Goal: Register for event/course

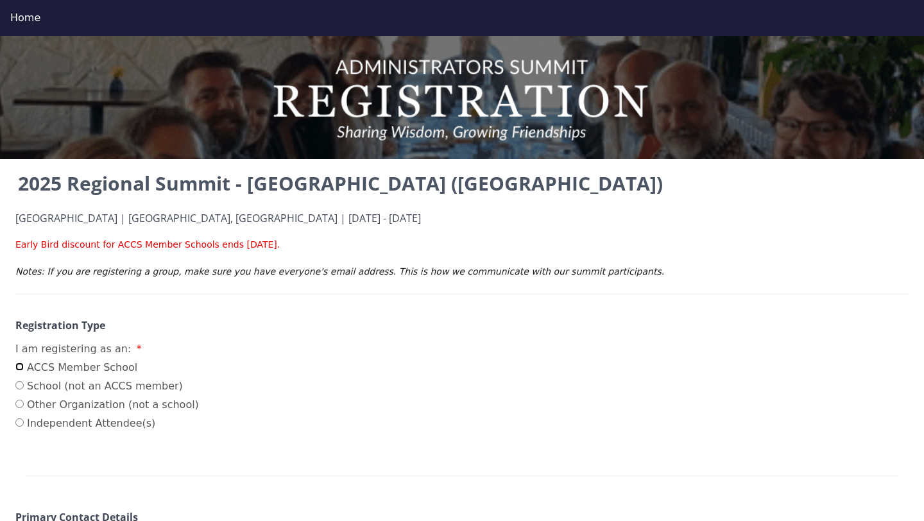
click at [19, 370] on input "ACCS Member School" at bounding box center [19, 367] width 8 height 8
radio input "true"
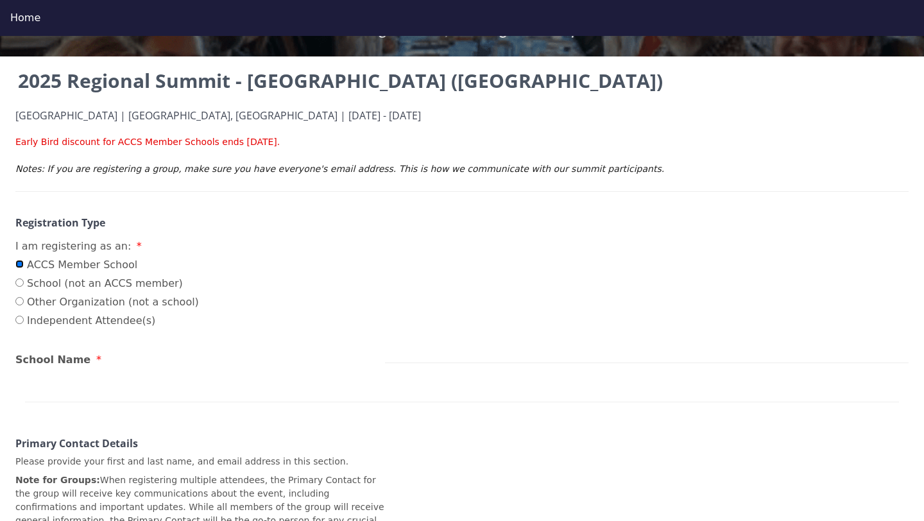
scroll to position [103, 0]
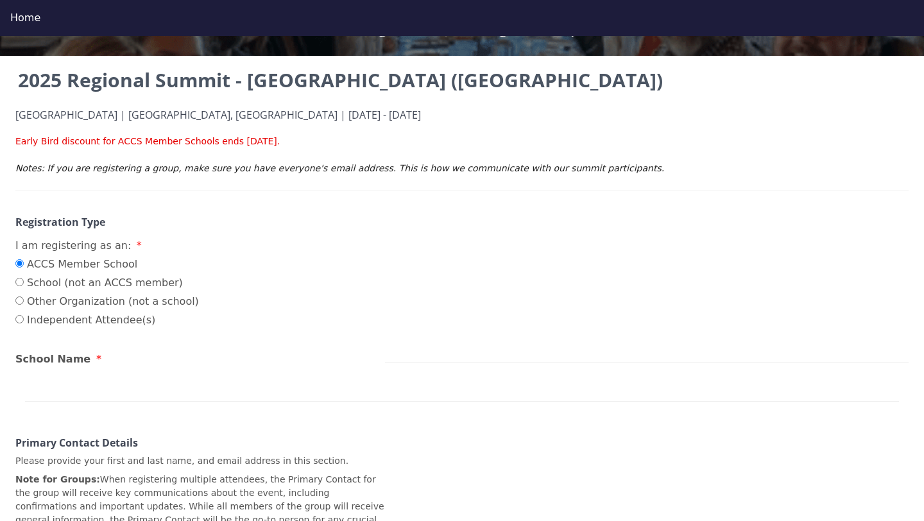
click at [120, 368] on div "School Name" at bounding box center [200, 361] width 370 height 19
click at [74, 364] on span "School Name" at bounding box center [52, 359] width 75 height 12
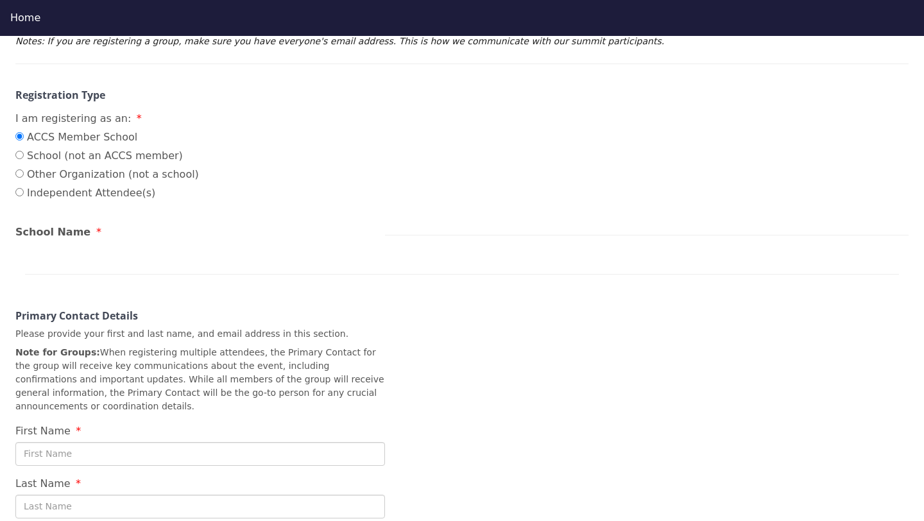
scroll to position [234, 0]
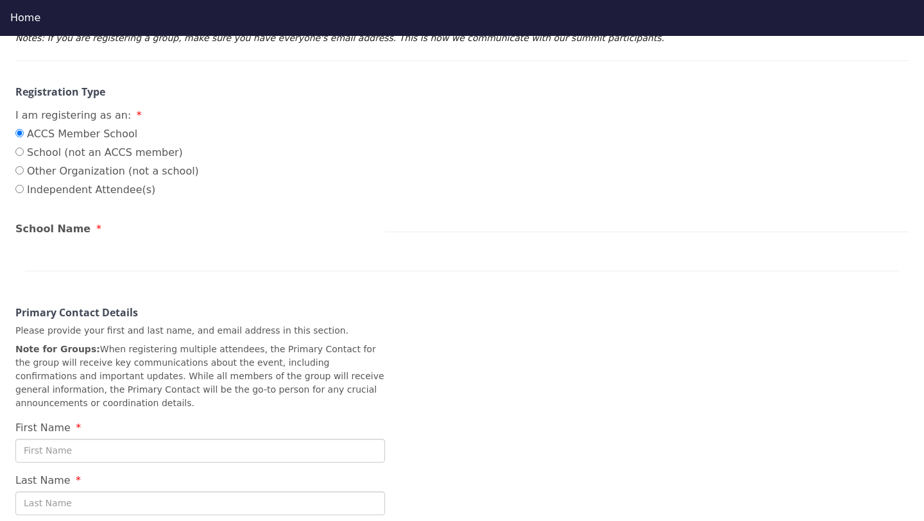
click at [73, 230] on span "School Name" at bounding box center [52, 229] width 75 height 12
click at [42, 248] on div at bounding box center [462, 255] width 874 height 31
click at [71, 449] on input "First Name" at bounding box center [200, 451] width 370 height 24
type input "[PERSON_NAME]"
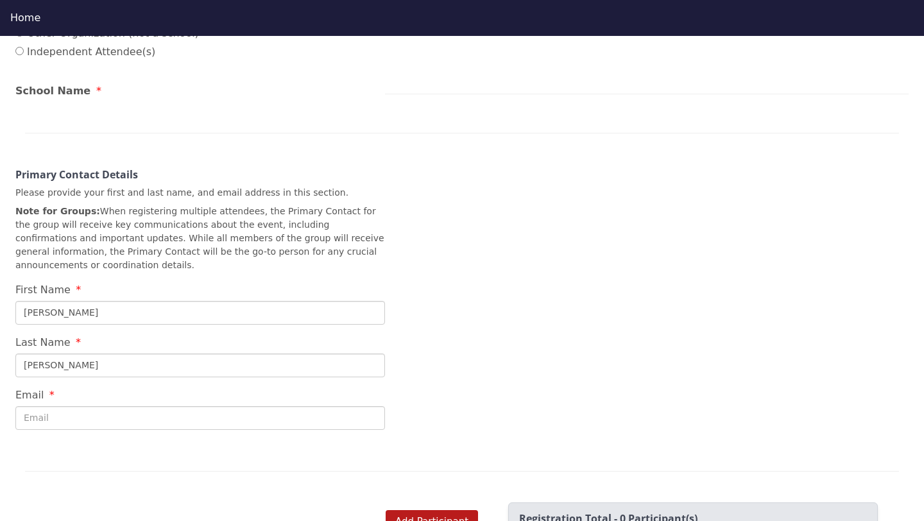
scroll to position [372, 0]
click at [196, 418] on input "Email" at bounding box center [200, 418] width 370 height 24
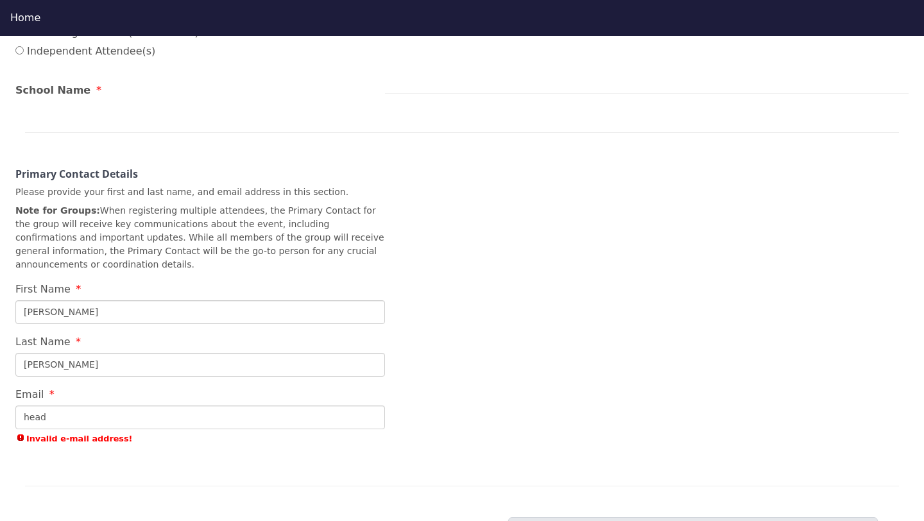
type input "[EMAIL_ADDRESS][DOMAIN_NAME]"
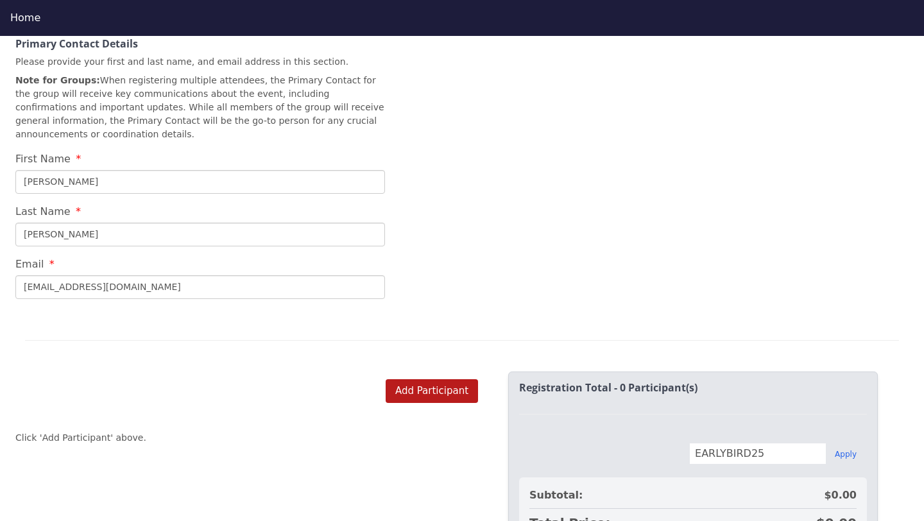
scroll to position [582, 0]
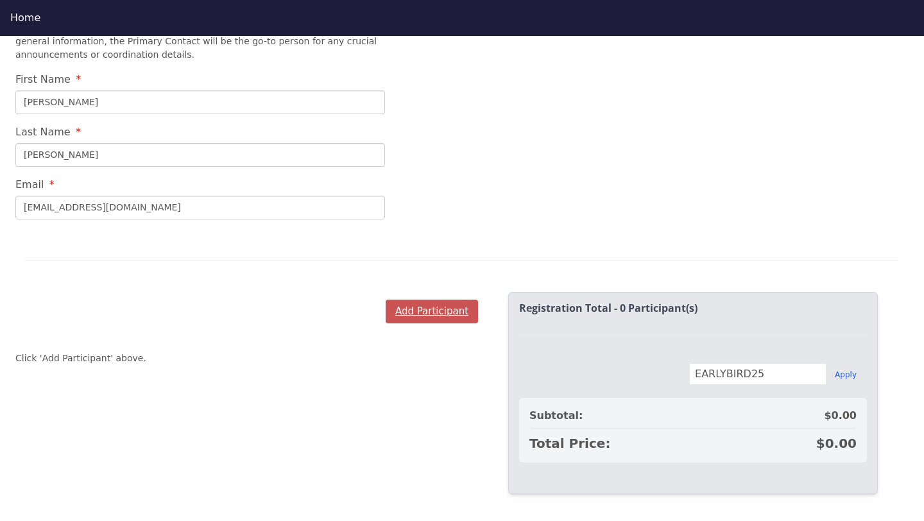
click at [435, 312] on button "Add Participant" at bounding box center [432, 312] width 92 height 24
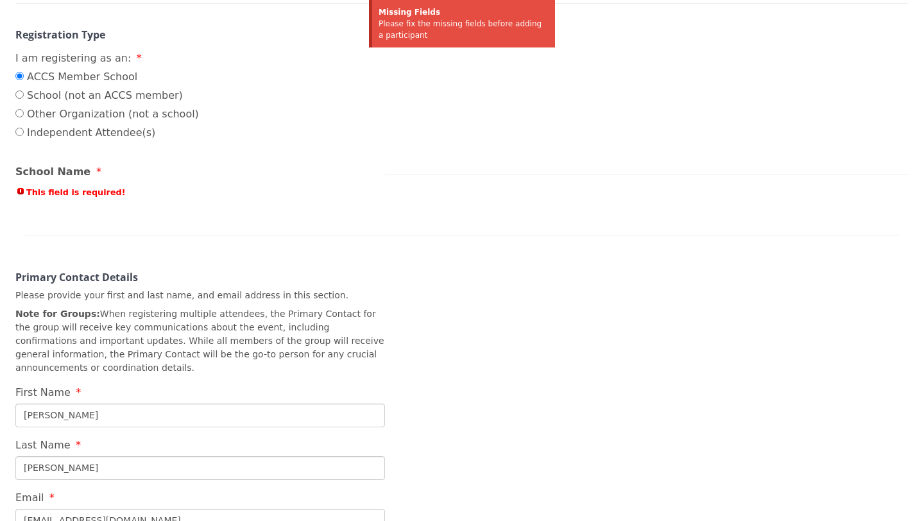
scroll to position [249, 0]
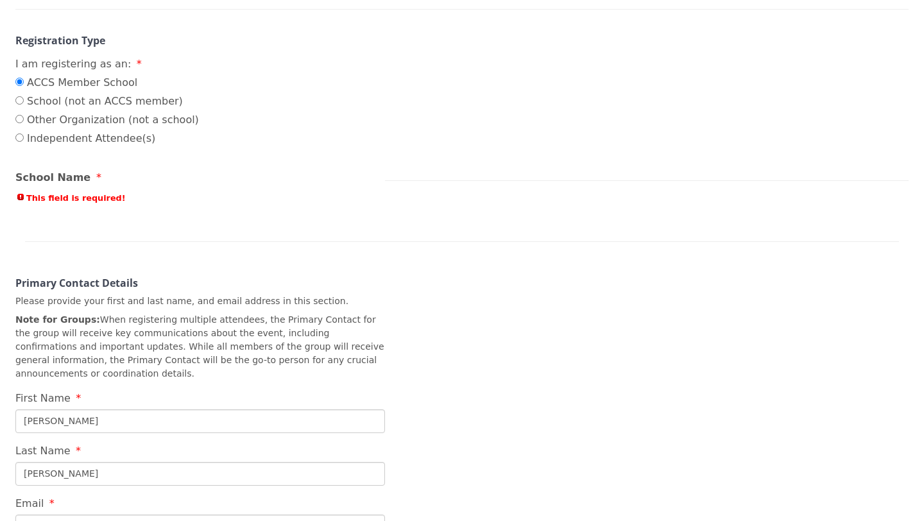
click at [54, 177] on span "School Name" at bounding box center [52, 177] width 75 height 12
click at [30, 180] on span "School Name" at bounding box center [52, 177] width 75 height 12
click at [30, 195] on span "This field is required!" at bounding box center [200, 198] width 370 height 12
click at [52, 203] on span "This field is required!" at bounding box center [200, 198] width 370 height 12
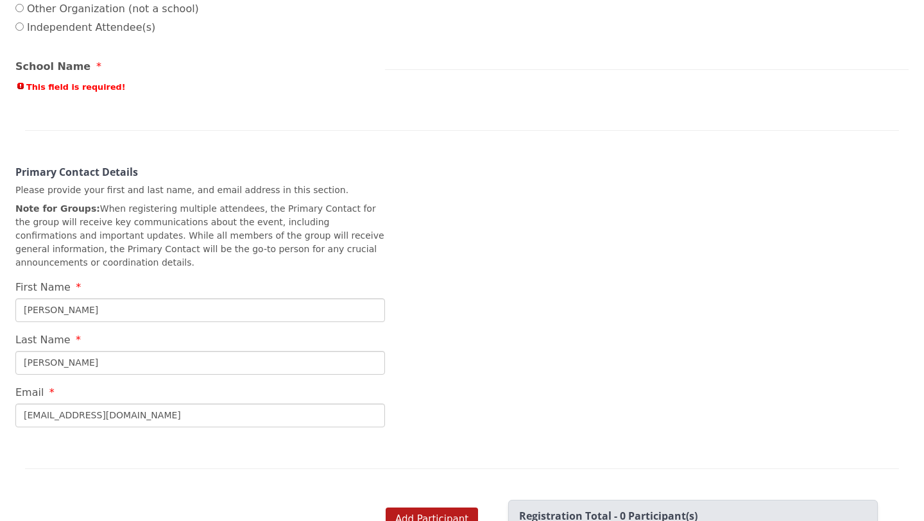
scroll to position [371, 0]
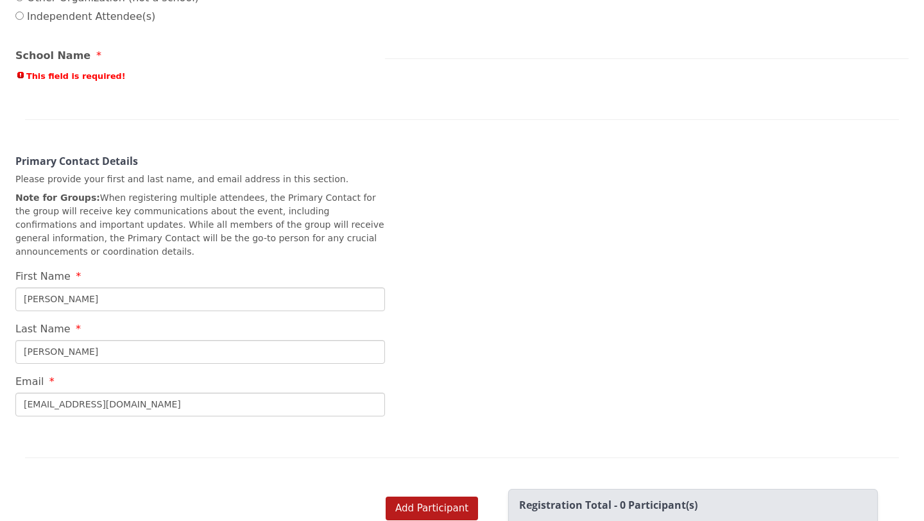
click at [64, 69] on div "School Name This field is required!" at bounding box center [200, 68] width 370 height 40
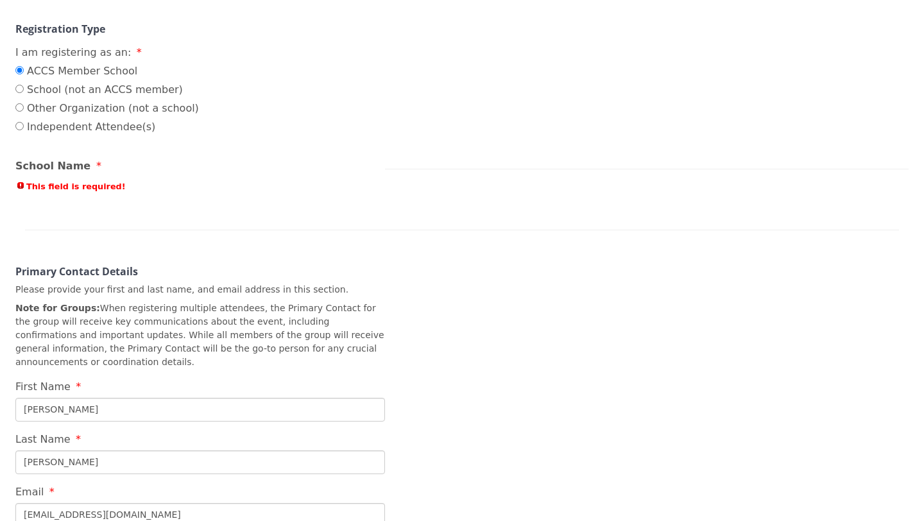
scroll to position [292, 0]
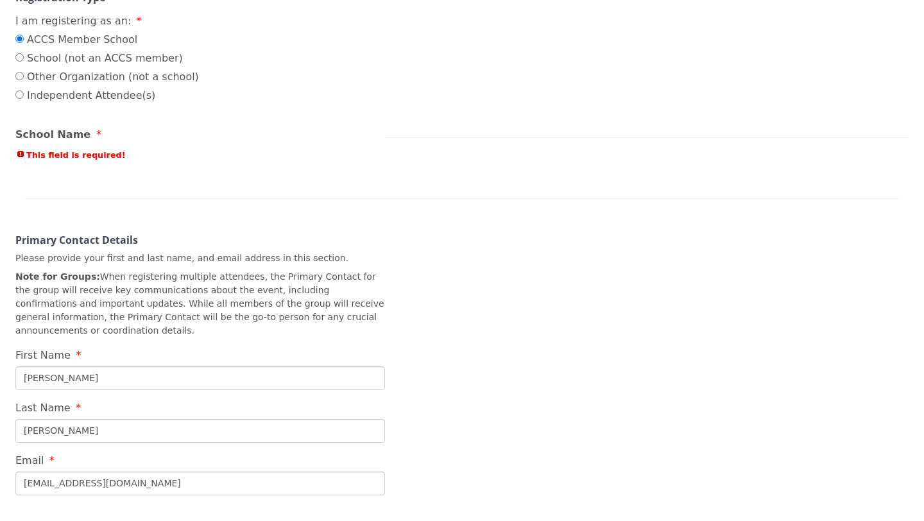
click at [89, 157] on span "This field is required!" at bounding box center [200, 155] width 370 height 12
click at [87, 133] on label "School Name" at bounding box center [58, 134] width 86 height 15
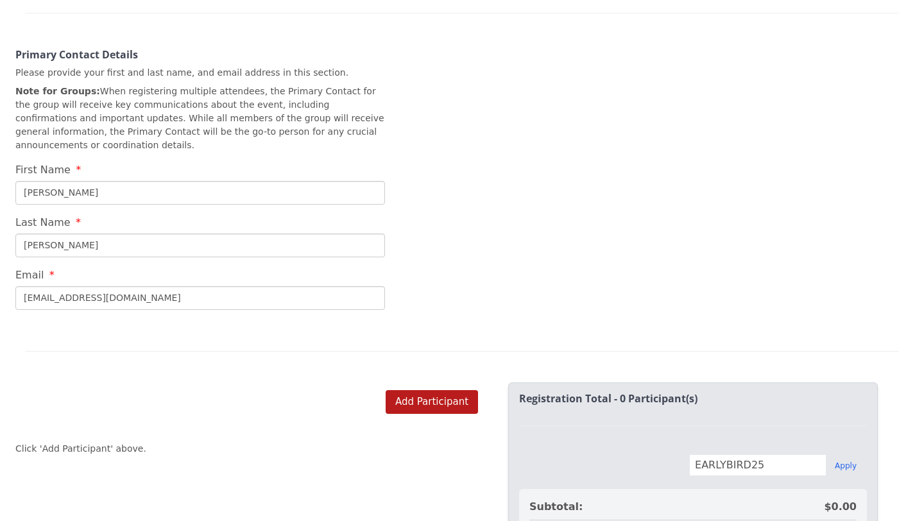
scroll to position [492, 0]
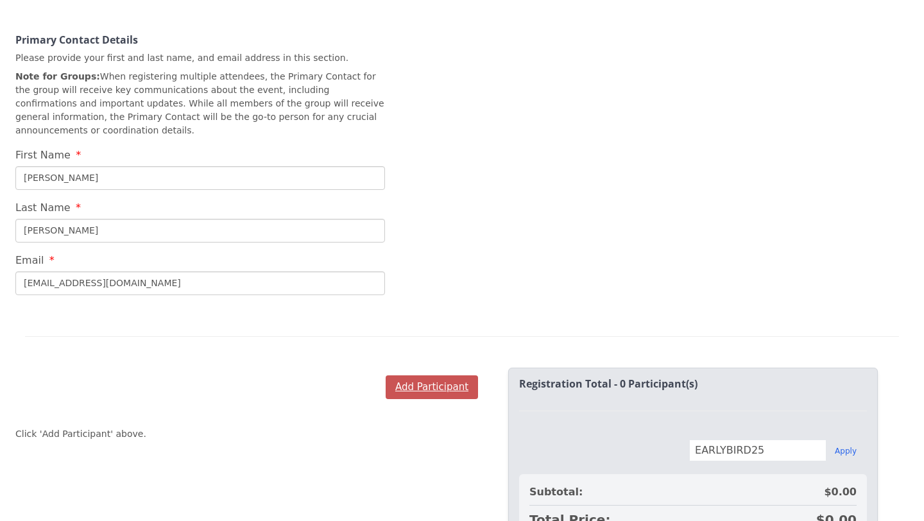
click at [417, 393] on button "Add Participant" at bounding box center [432, 387] width 92 height 24
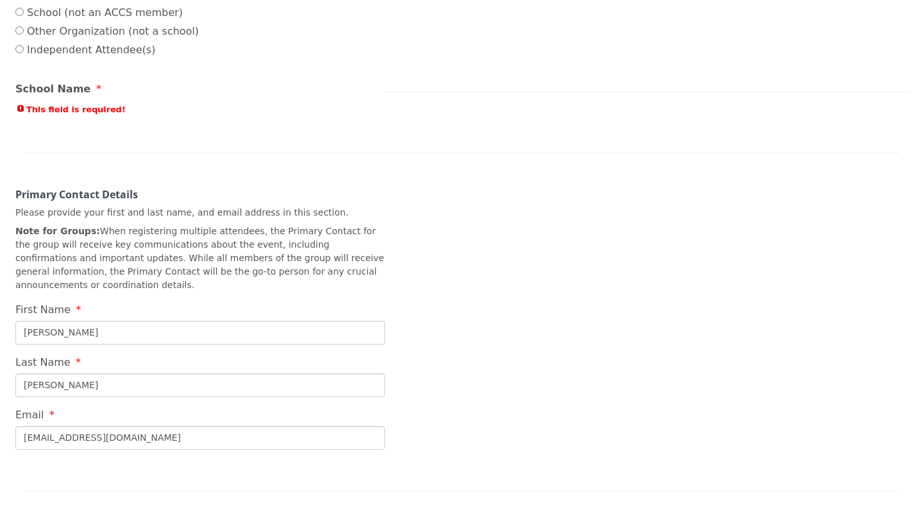
scroll to position [325, 0]
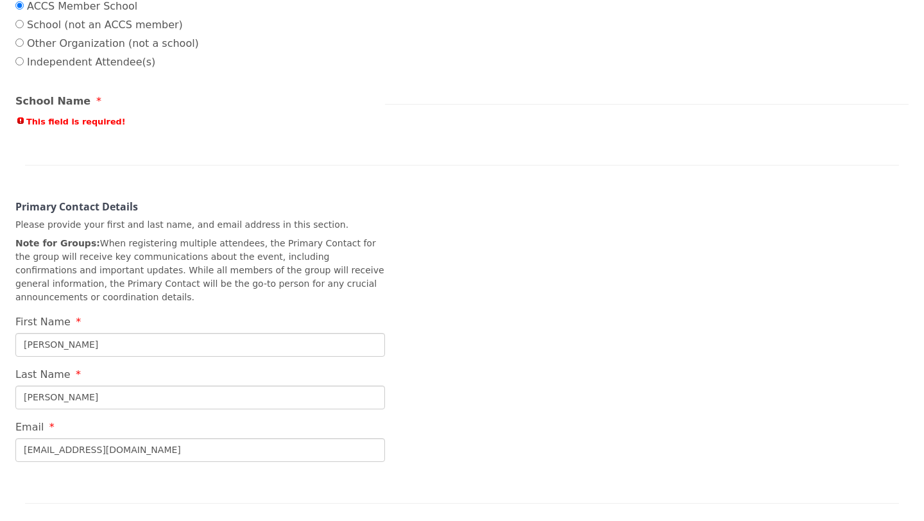
click at [45, 132] on div "School Name This field is required!" at bounding box center [200, 114] width 370 height 40
click at [77, 125] on span "This field is required!" at bounding box center [200, 121] width 370 height 12
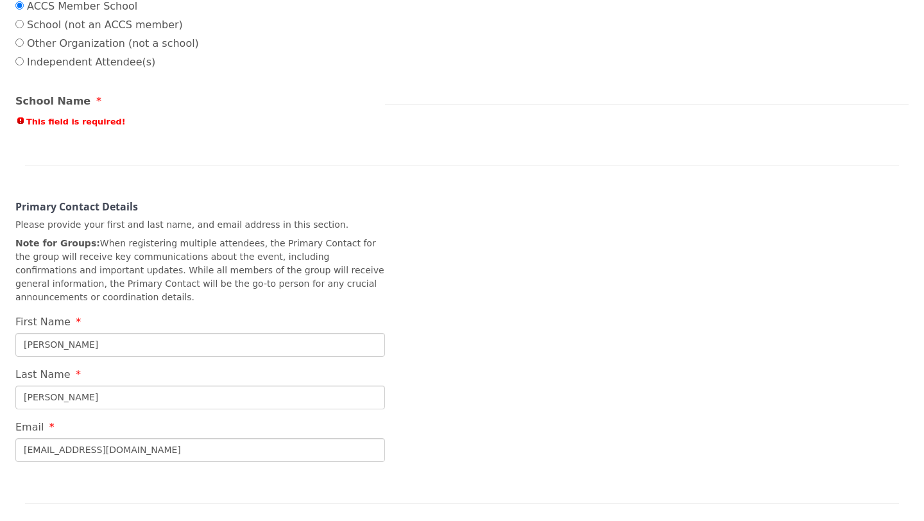
click at [90, 101] on div "School Name This field is required!" at bounding box center [200, 114] width 370 height 40
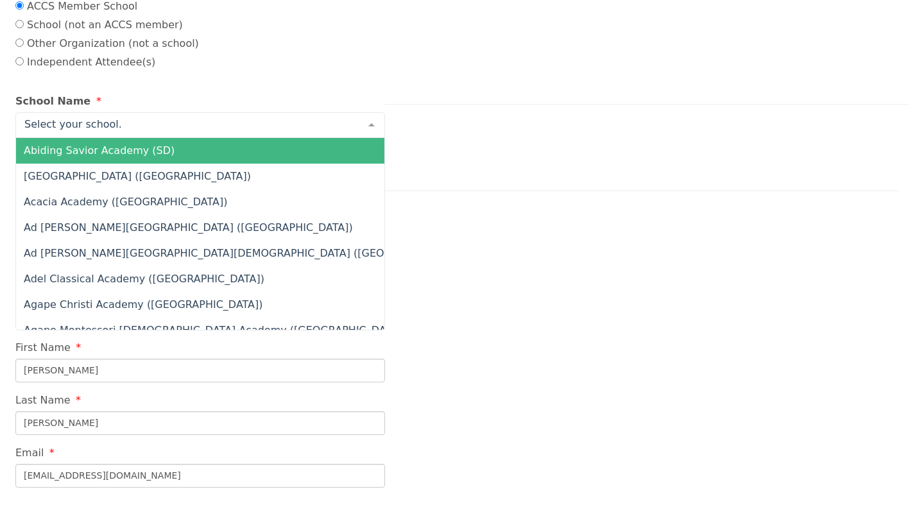
click at [43, 113] on div at bounding box center [200, 125] width 370 height 26
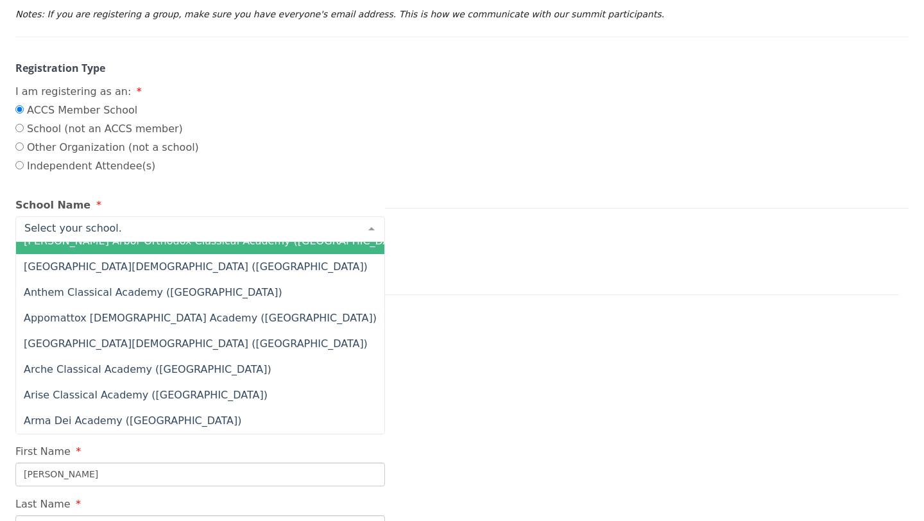
scroll to position [477, 0]
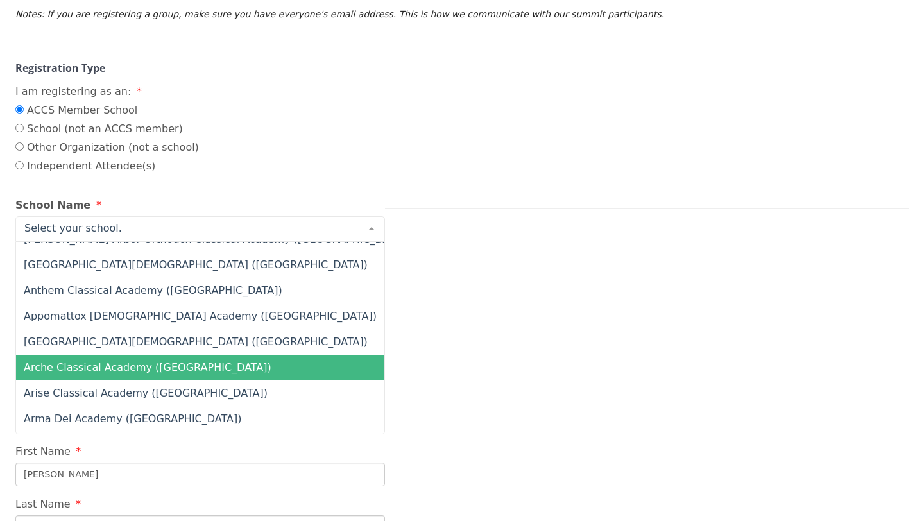
click at [123, 366] on span "Arche Classical Academy ([GEOGRAPHIC_DATA])" at bounding box center [148, 367] width 248 height 12
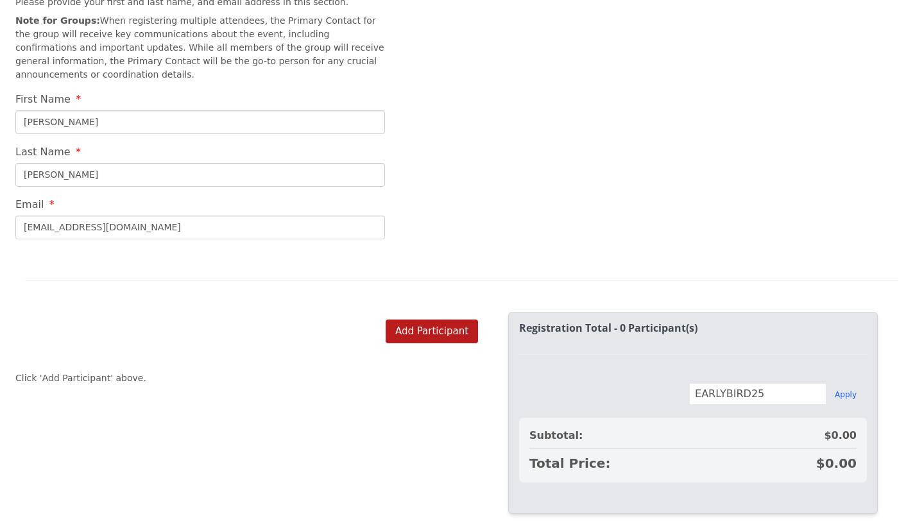
scroll to position [558, 0]
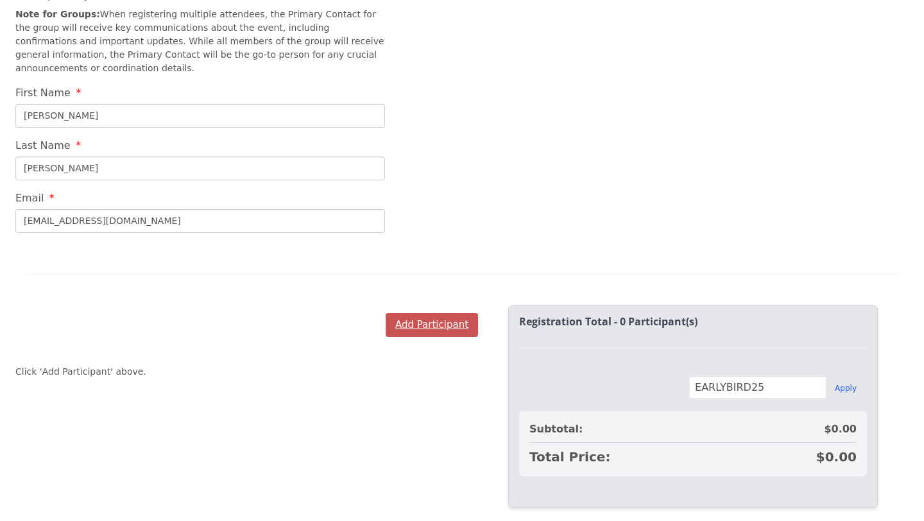
click at [423, 323] on button "Add Participant" at bounding box center [432, 325] width 92 height 24
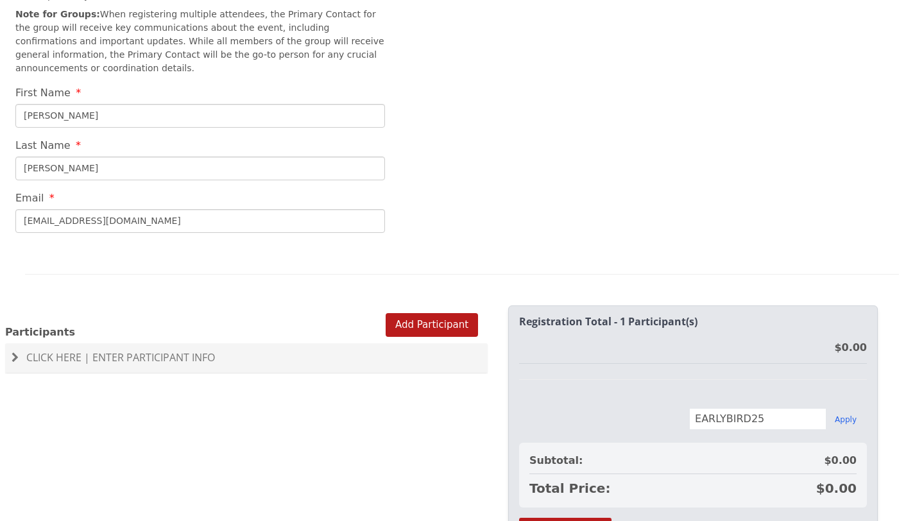
click at [184, 363] on span "Click Here | Enter Participant Info" at bounding box center [120, 357] width 189 height 14
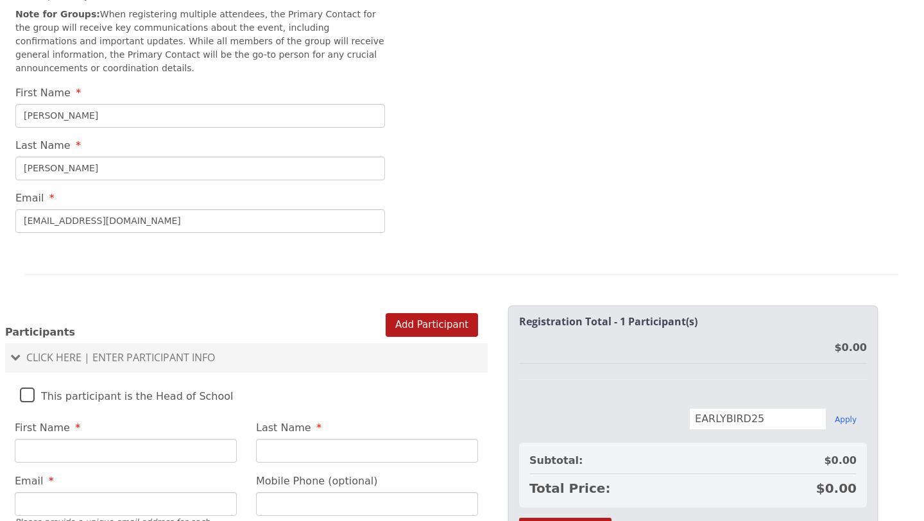
click at [27, 392] on label "This participant is the Head of School" at bounding box center [127, 393] width 214 height 28
click at [0, 0] on input "This participant is the Head of School" at bounding box center [0, 0] width 0 height 0
click at [77, 448] on input "First Name" at bounding box center [126, 451] width 222 height 24
type input "[PERSON_NAME]"
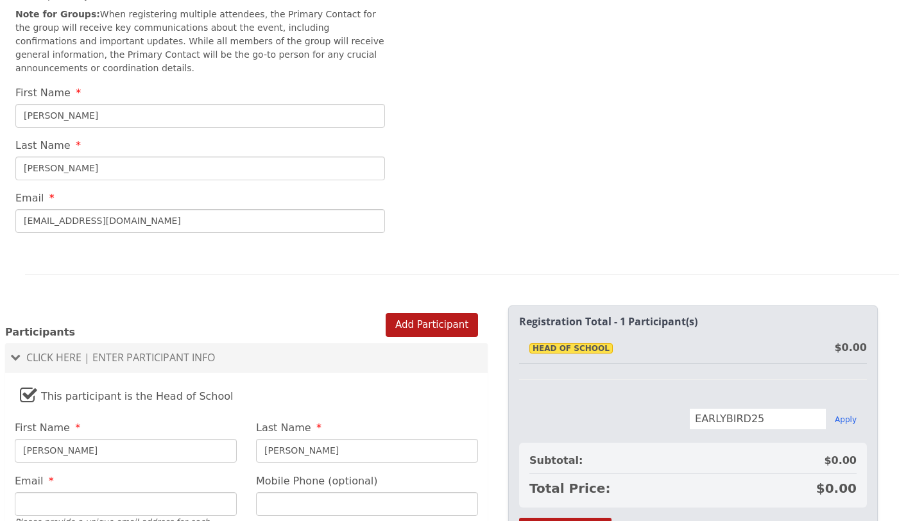
type input "[PHONE_NUMBER]"
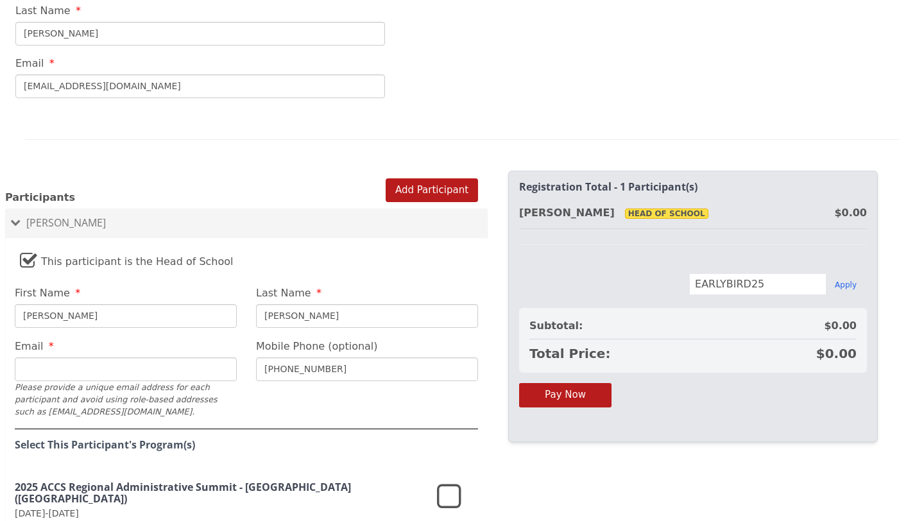
scroll to position [697, 0]
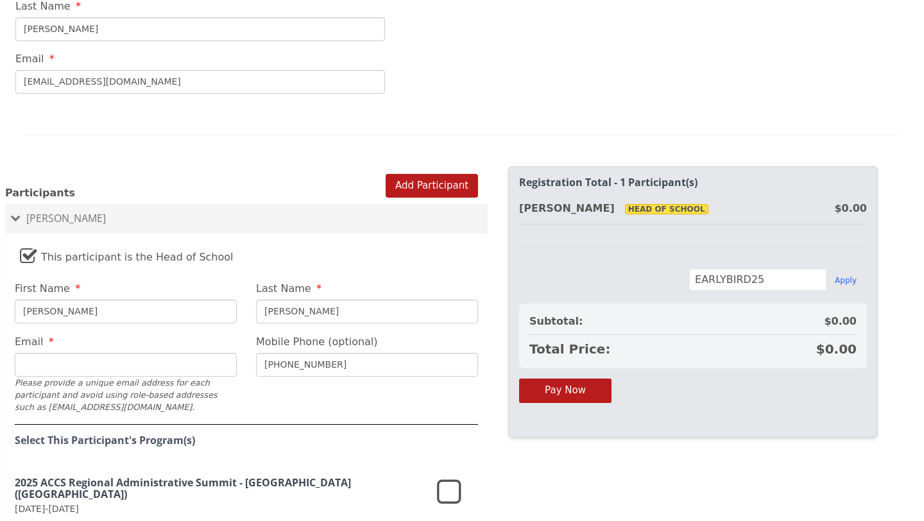
click at [175, 370] on input "Email" at bounding box center [126, 365] width 222 height 24
type input "[EMAIL_ADDRESS][DOMAIN_NAME]"
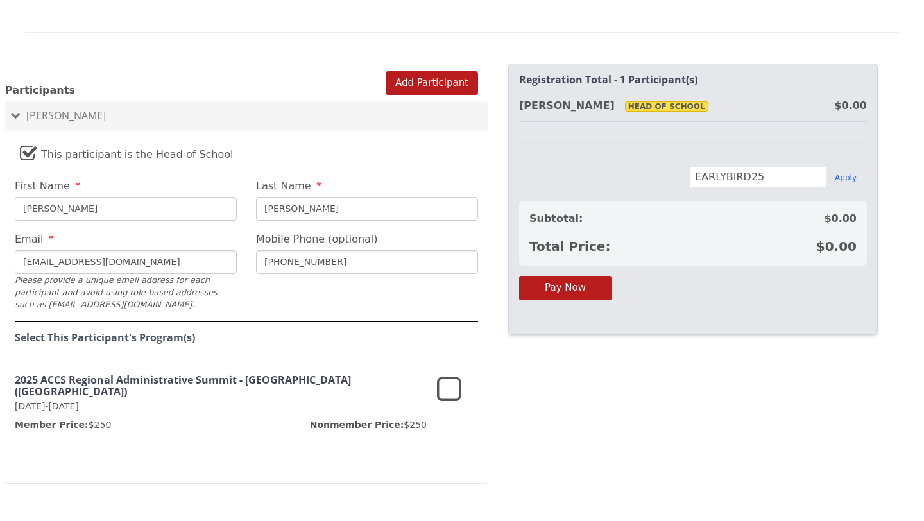
scroll to position [802, 0]
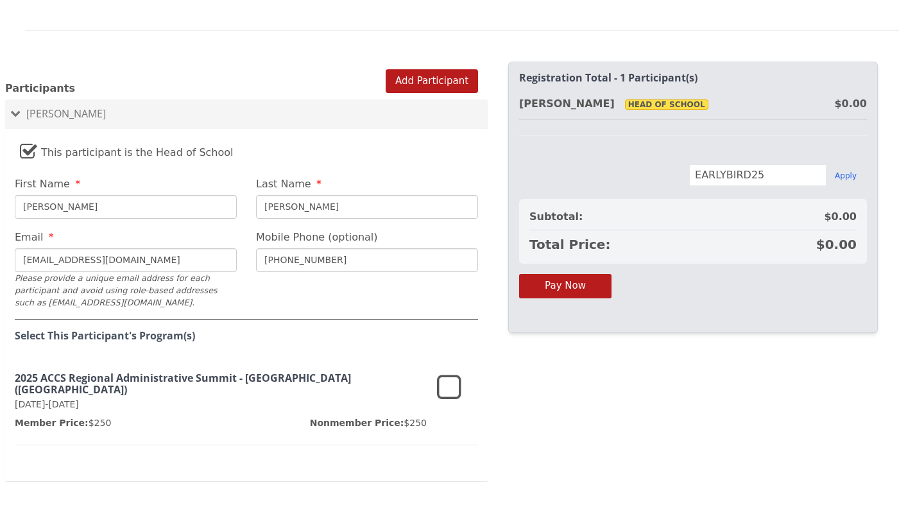
click at [447, 388] on icon at bounding box center [449, 388] width 24 height 31
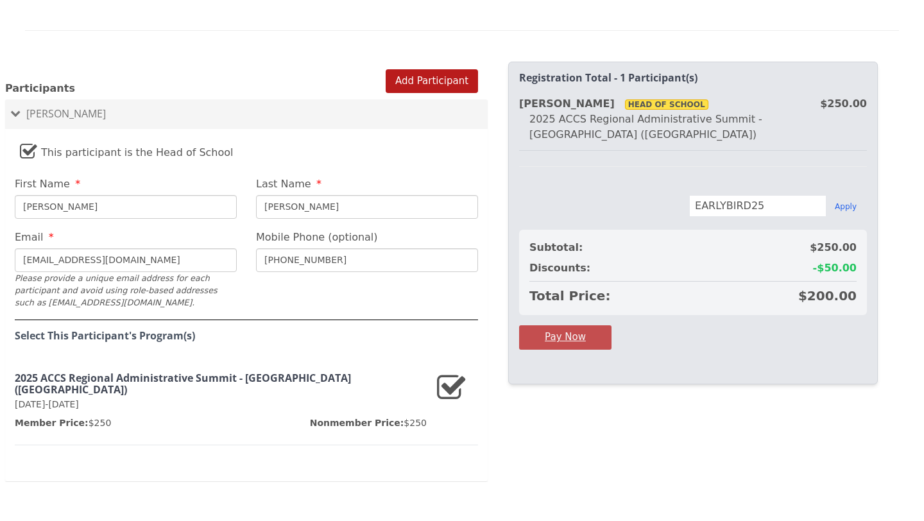
click at [565, 325] on button "Pay Now" at bounding box center [565, 337] width 92 height 24
